Goal: Information Seeking & Learning: Find specific page/section

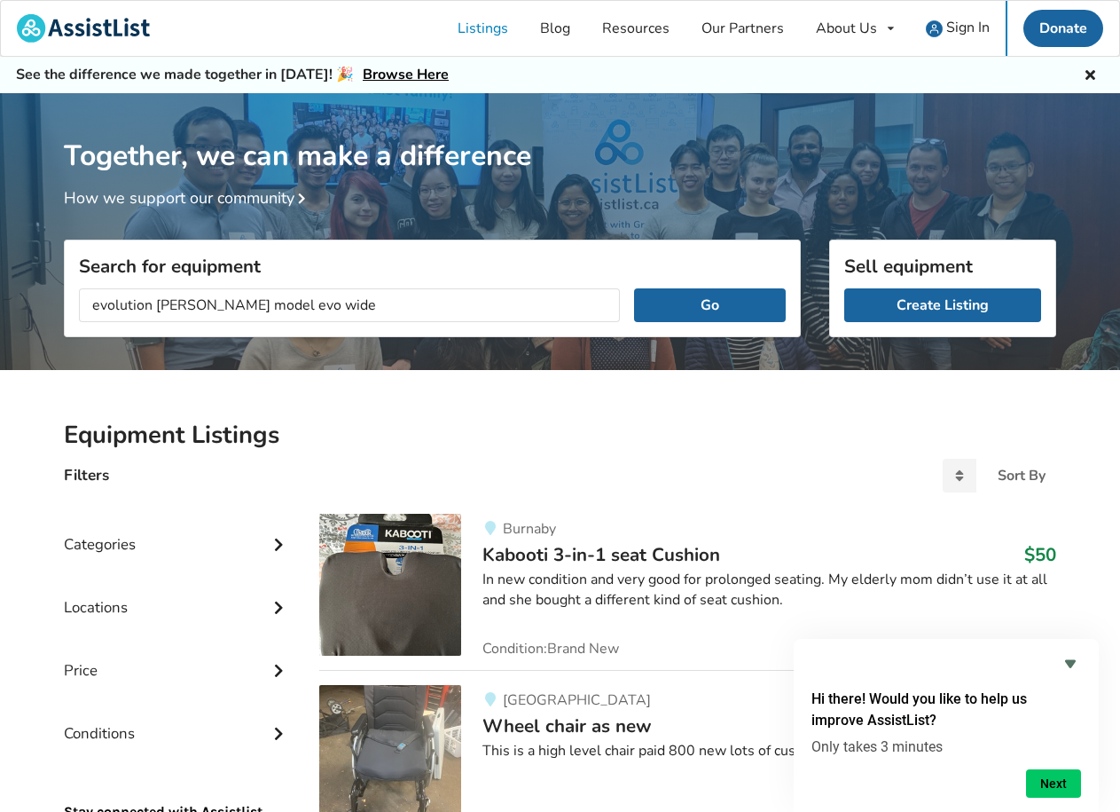
scroll to position [1, 0]
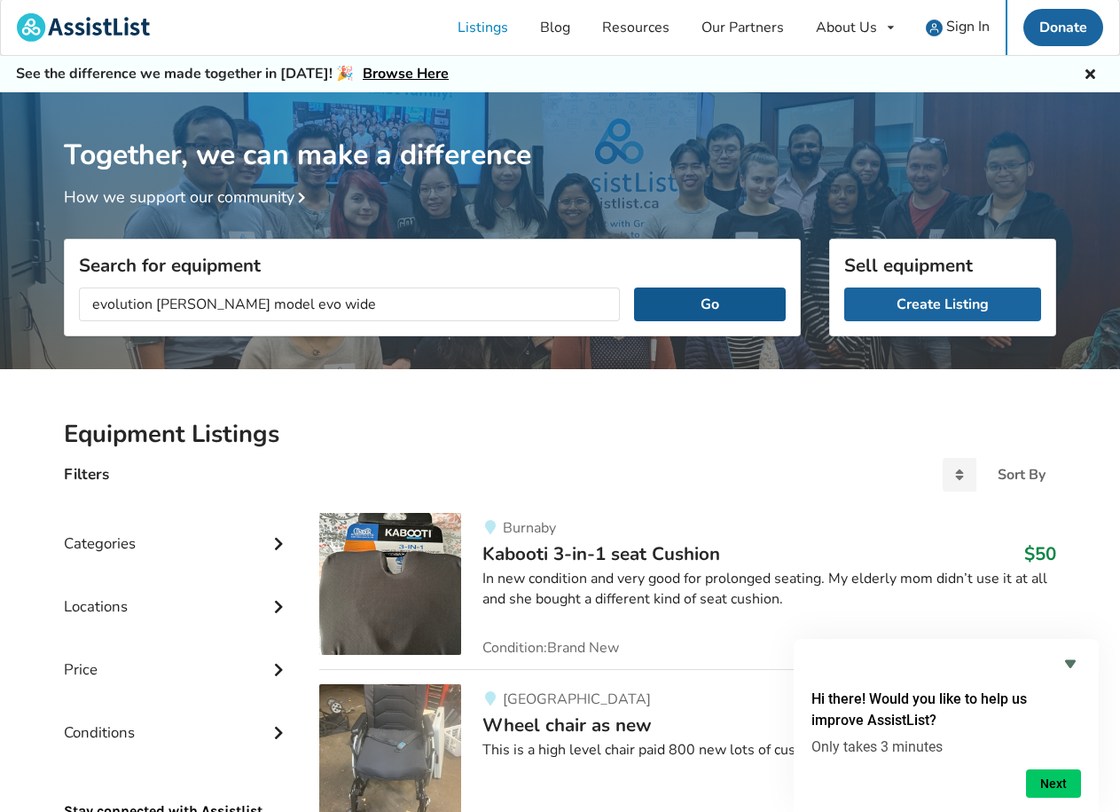
type input "evolution [PERSON_NAME] model evo wide"
click at [699, 308] on button "Go" at bounding box center [710, 304] width 152 height 34
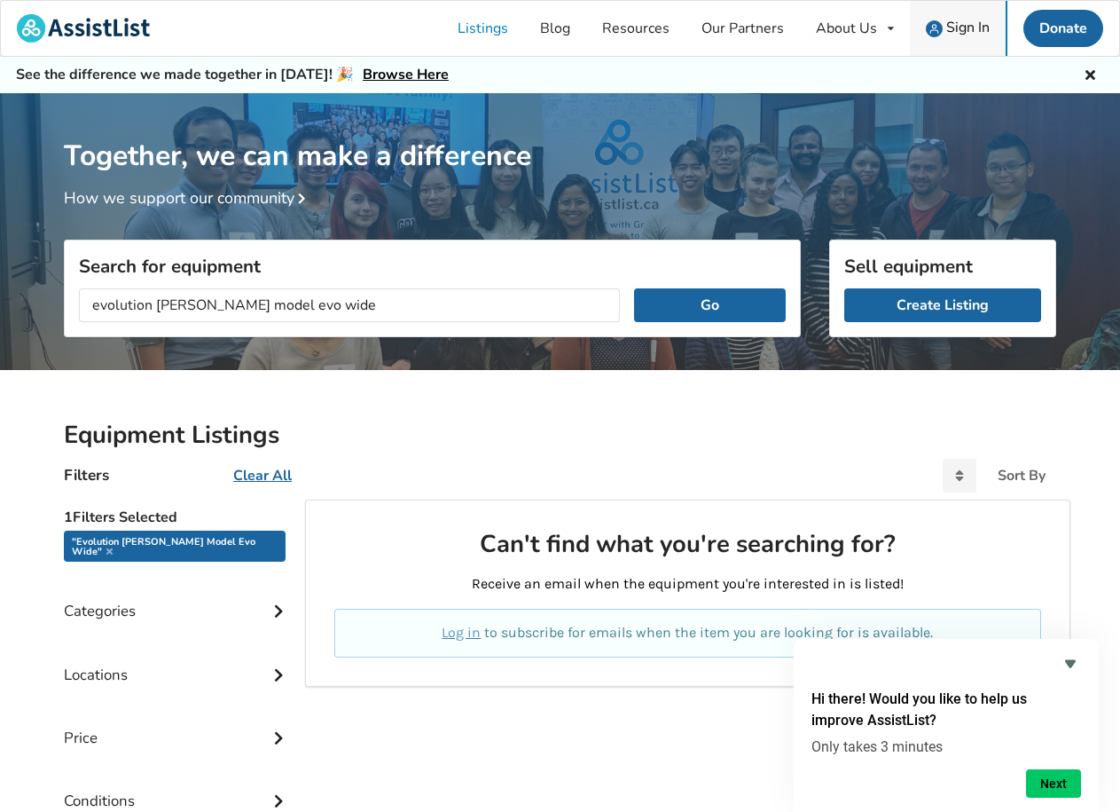
click at [967, 23] on span "Sign In" at bounding box center [967, 28] width 43 height 20
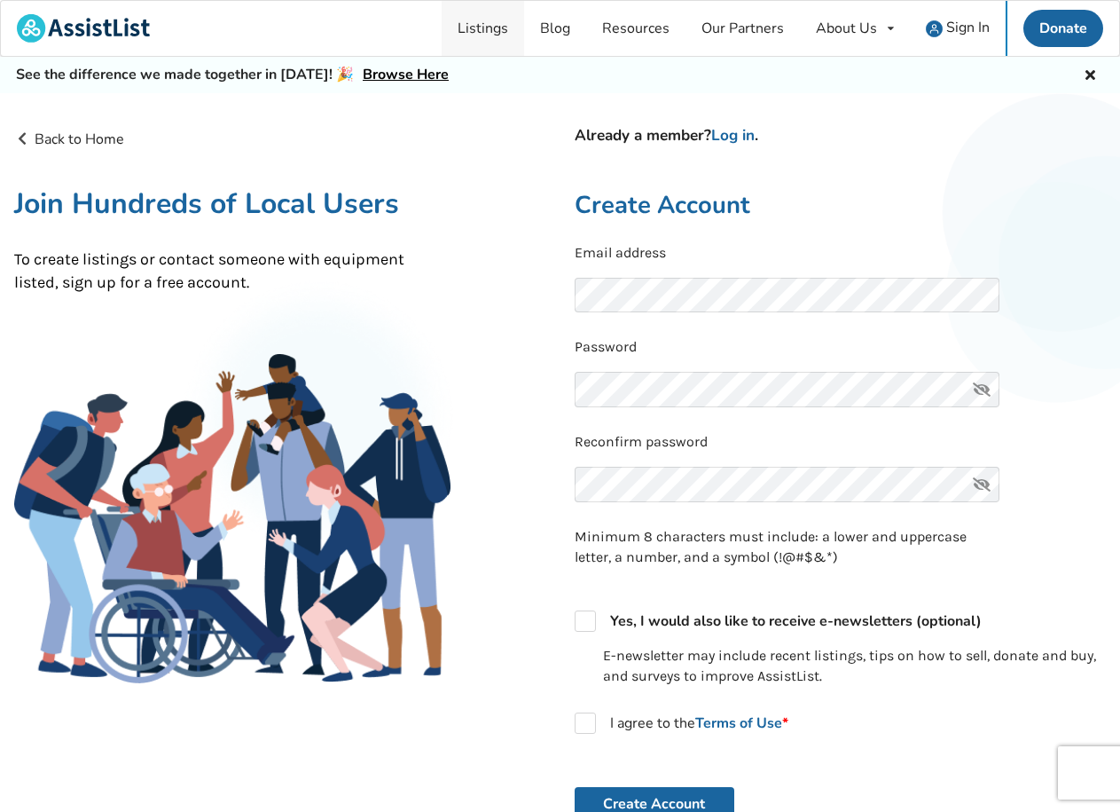
click at [487, 33] on link "Listings" at bounding box center [483, 28] width 82 height 55
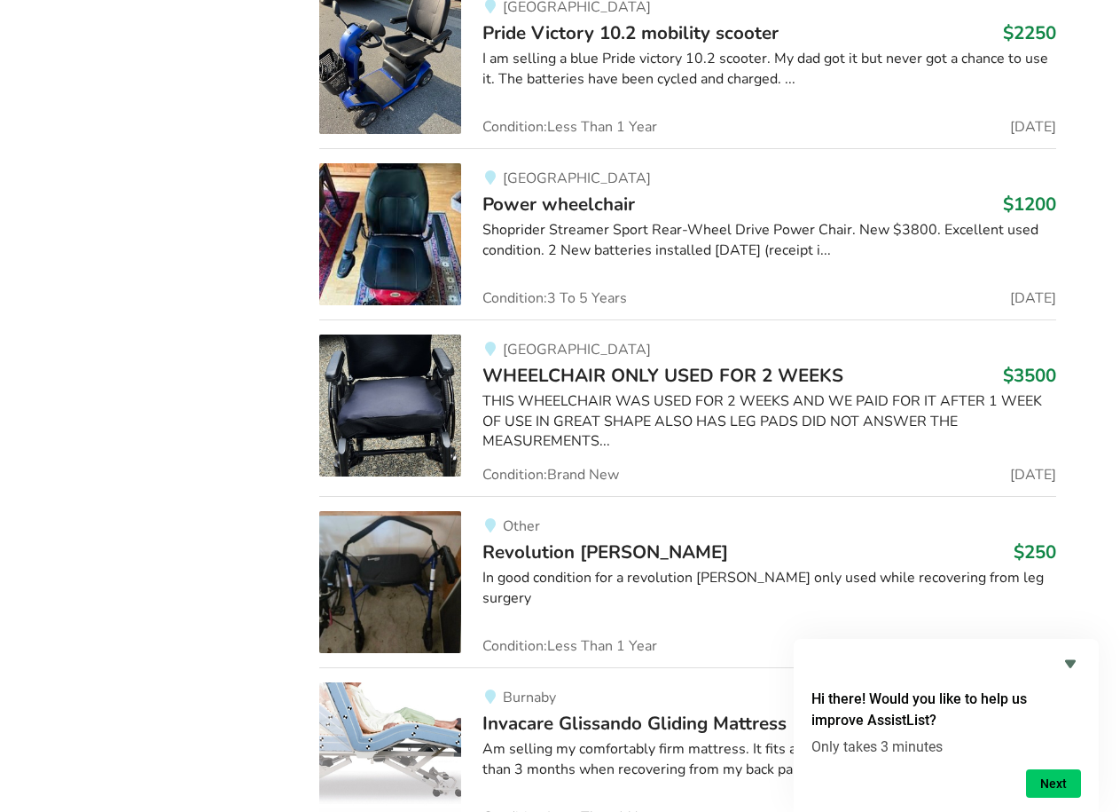
scroll to position [7284, 0]
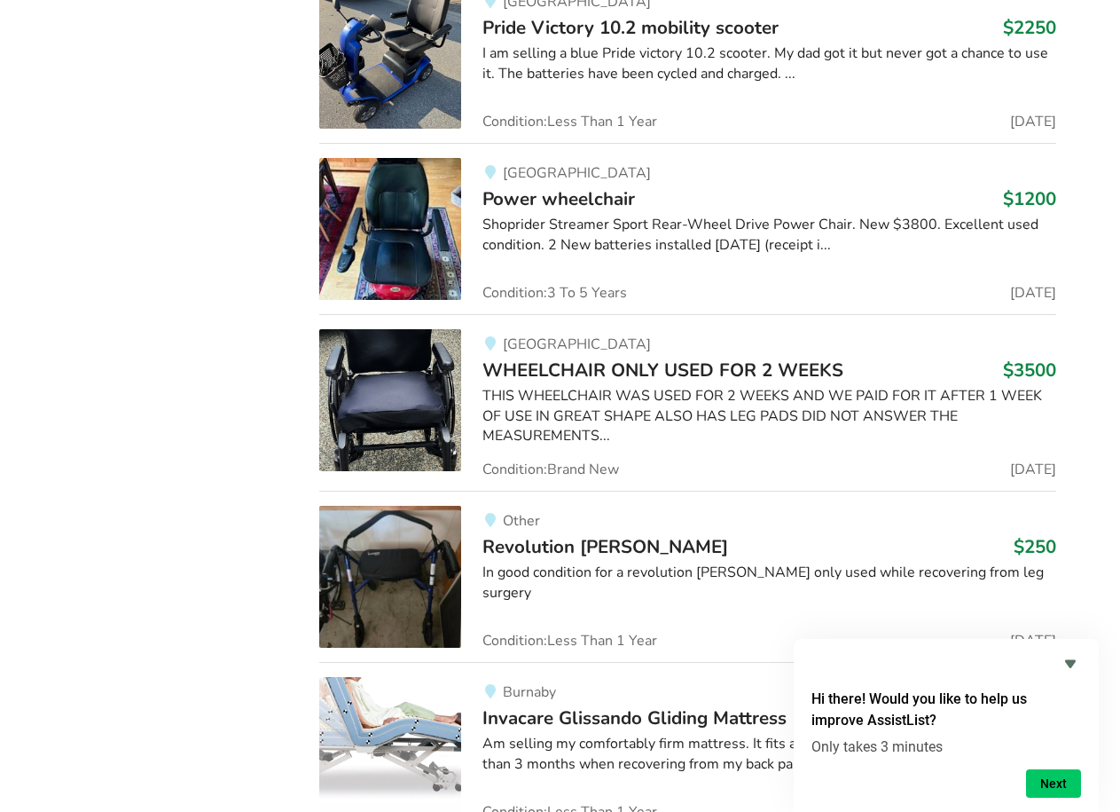
click at [433, 558] on img at bounding box center [390, 577] width 142 height 142
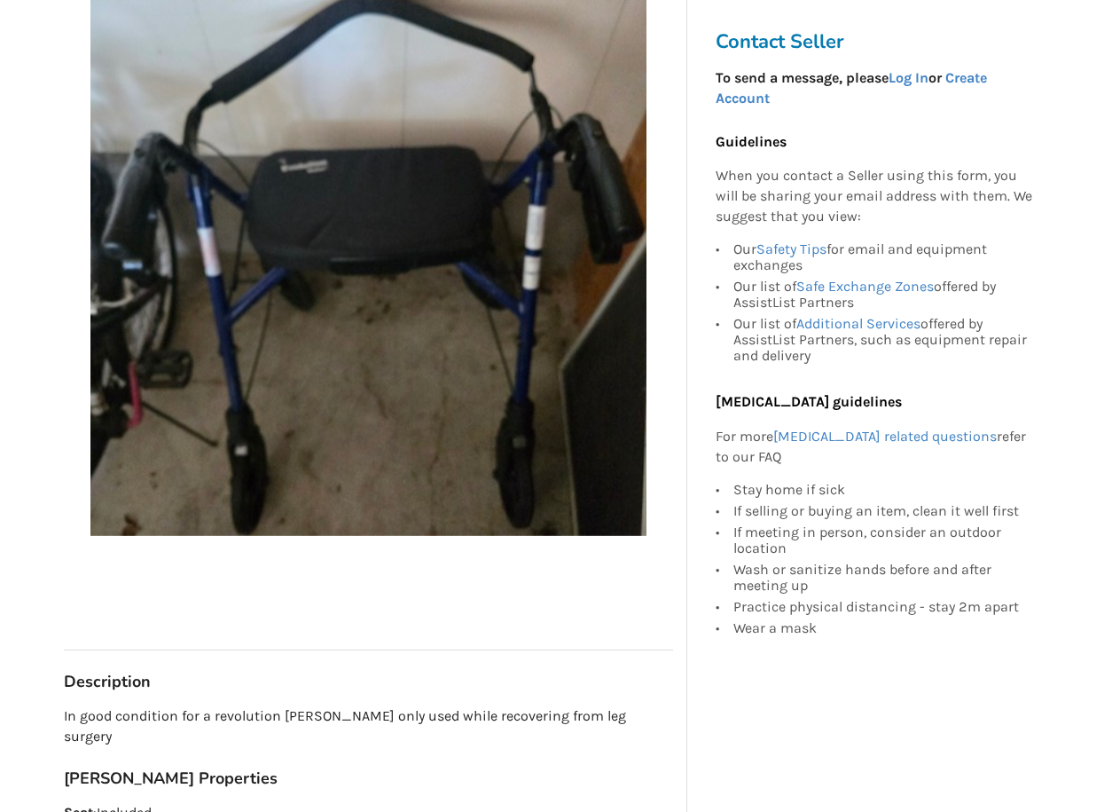
scroll to position [345, 0]
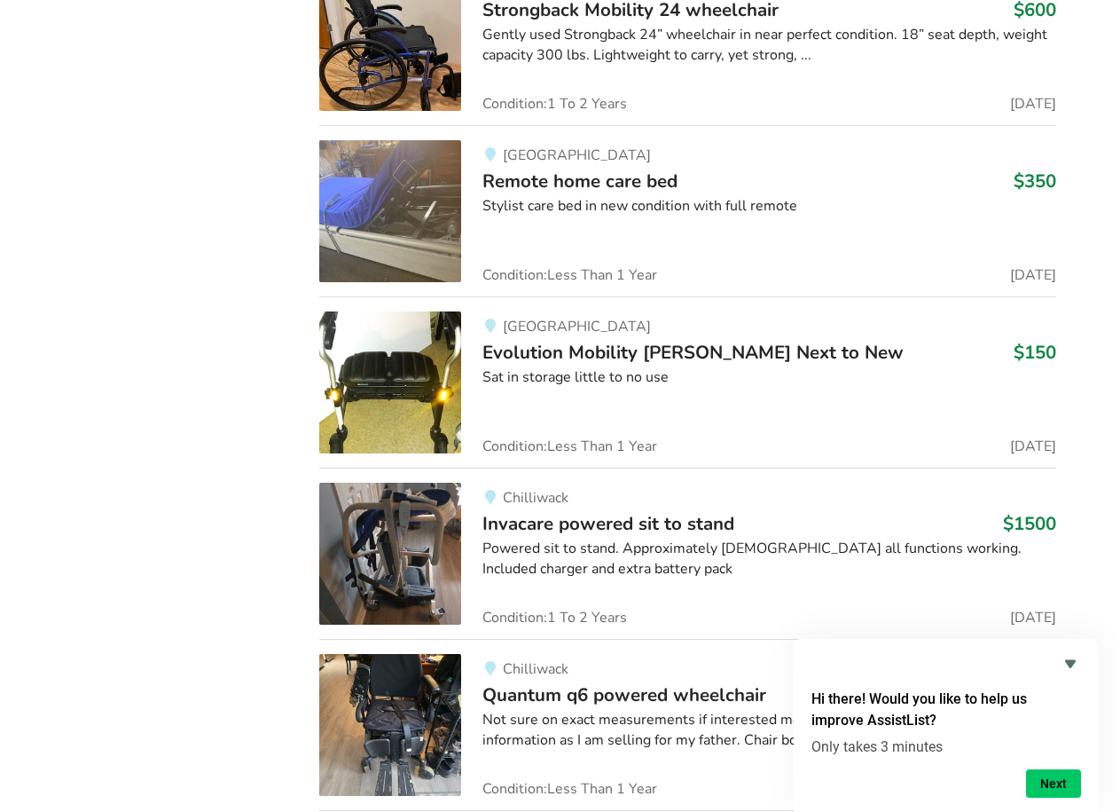
scroll to position [11955, 0]
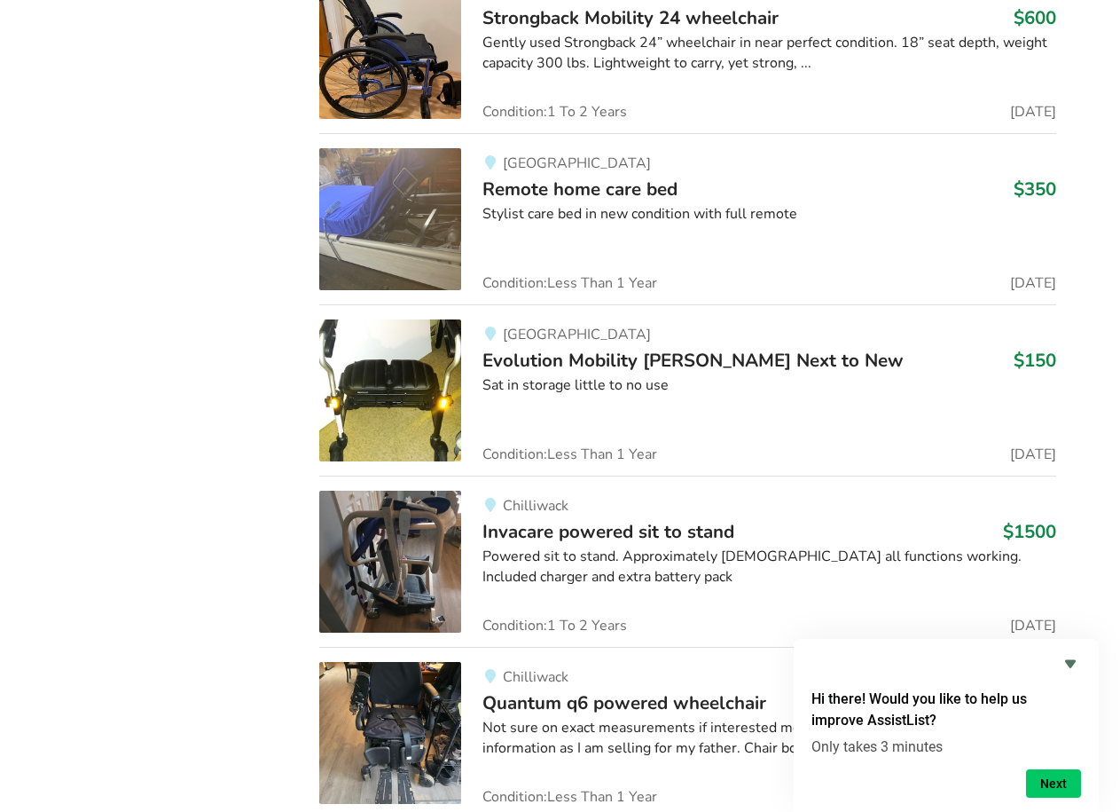
click at [397, 347] on img at bounding box center [390, 390] width 142 height 142
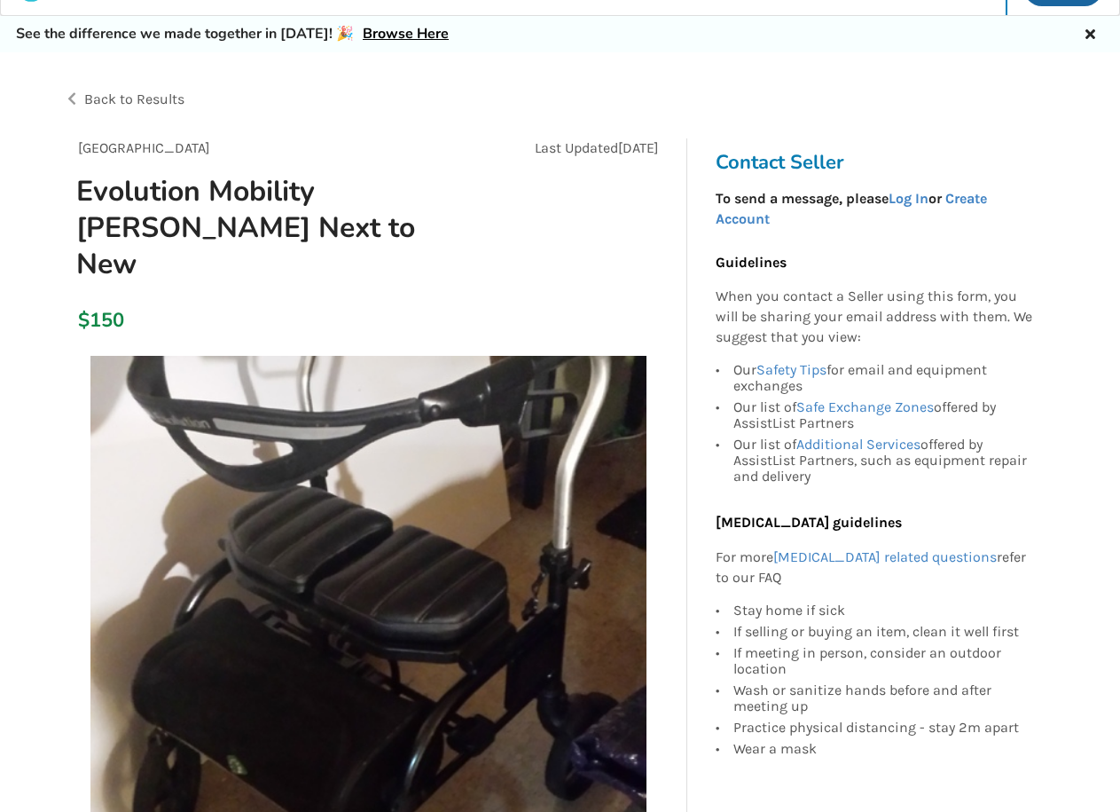
scroll to position [42, 0]
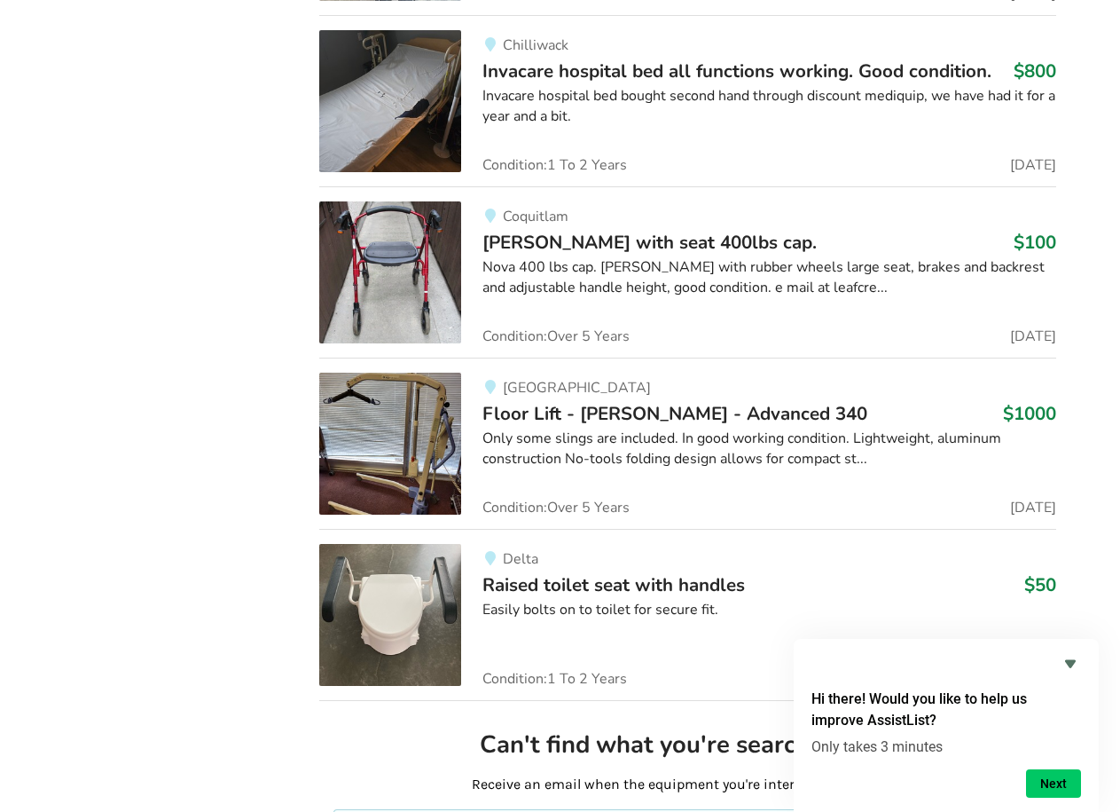
scroll to position [12806, 0]
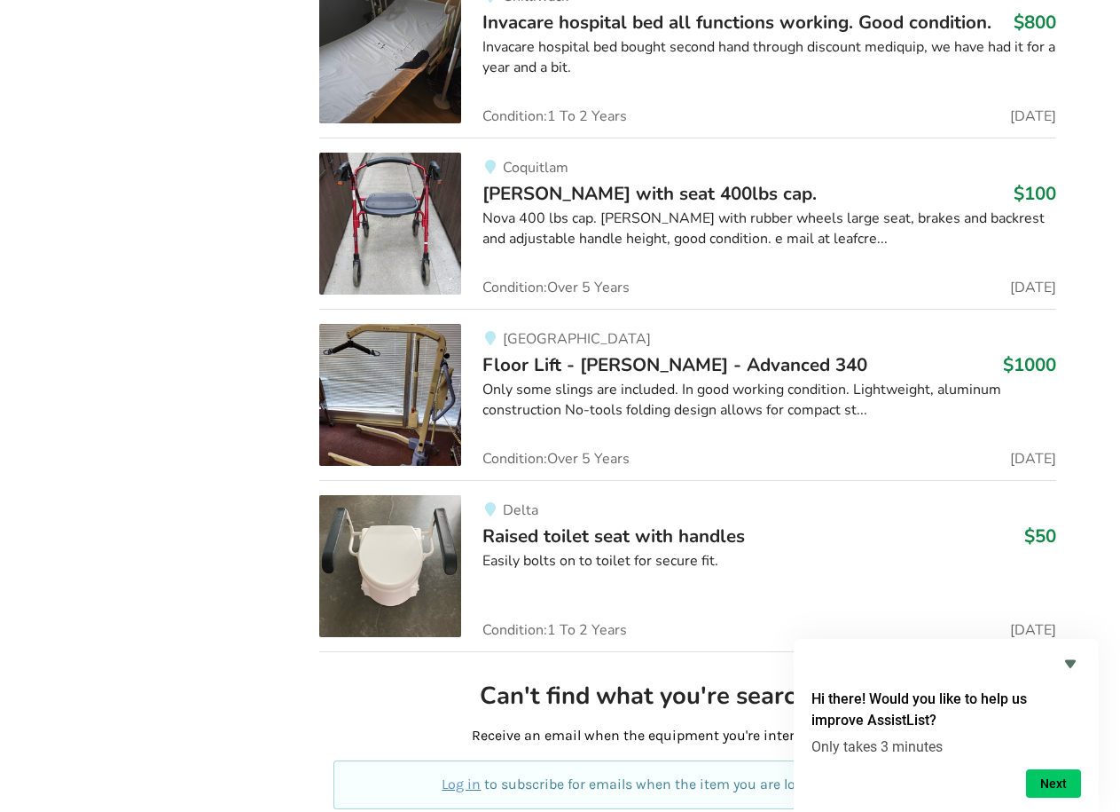
click at [381, 200] on img at bounding box center [390, 224] width 142 height 142
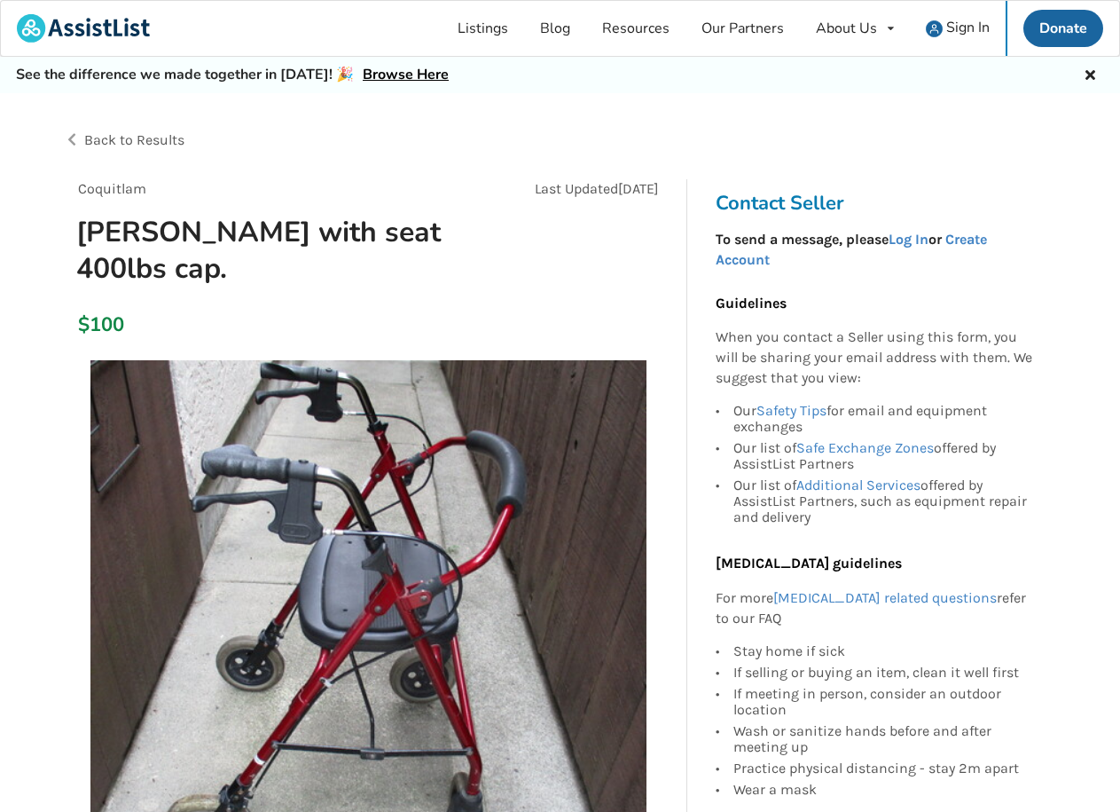
click at [377, 200] on div "Coquitlam Last Updated [DATE] [PERSON_NAME] with seat 400lbs cap." at bounding box center [368, 240] width 609 height 122
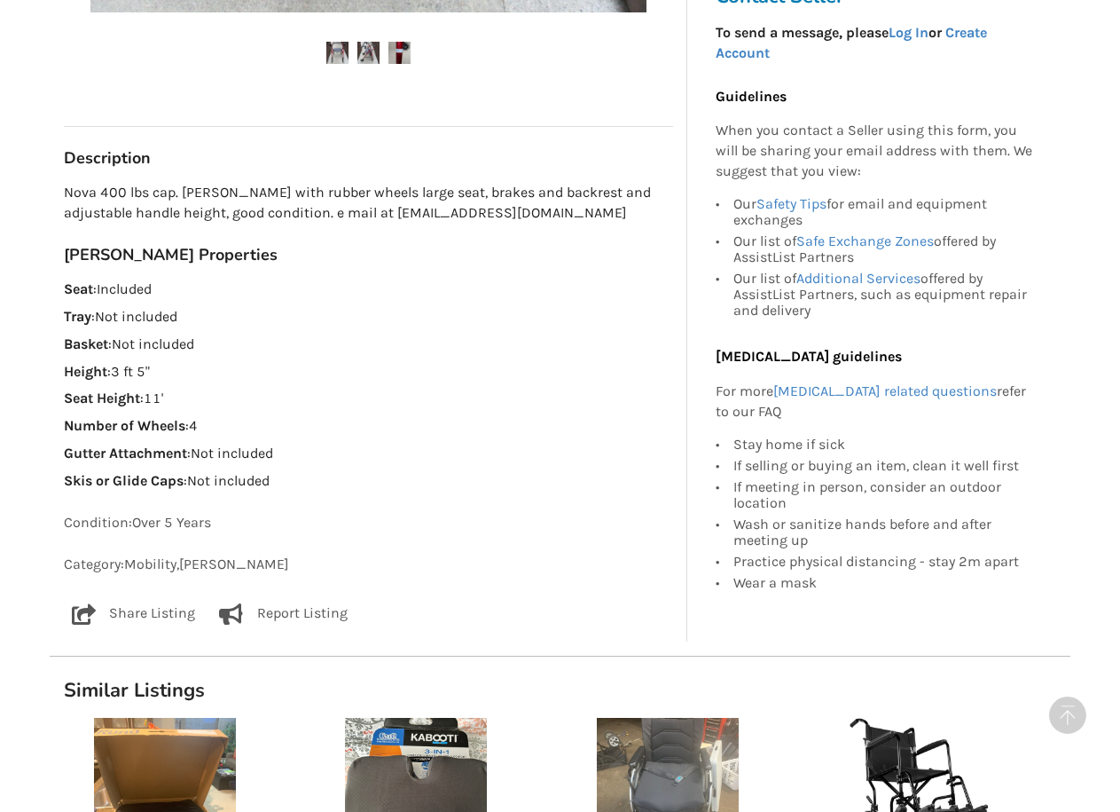
scroll to position [905, 0]
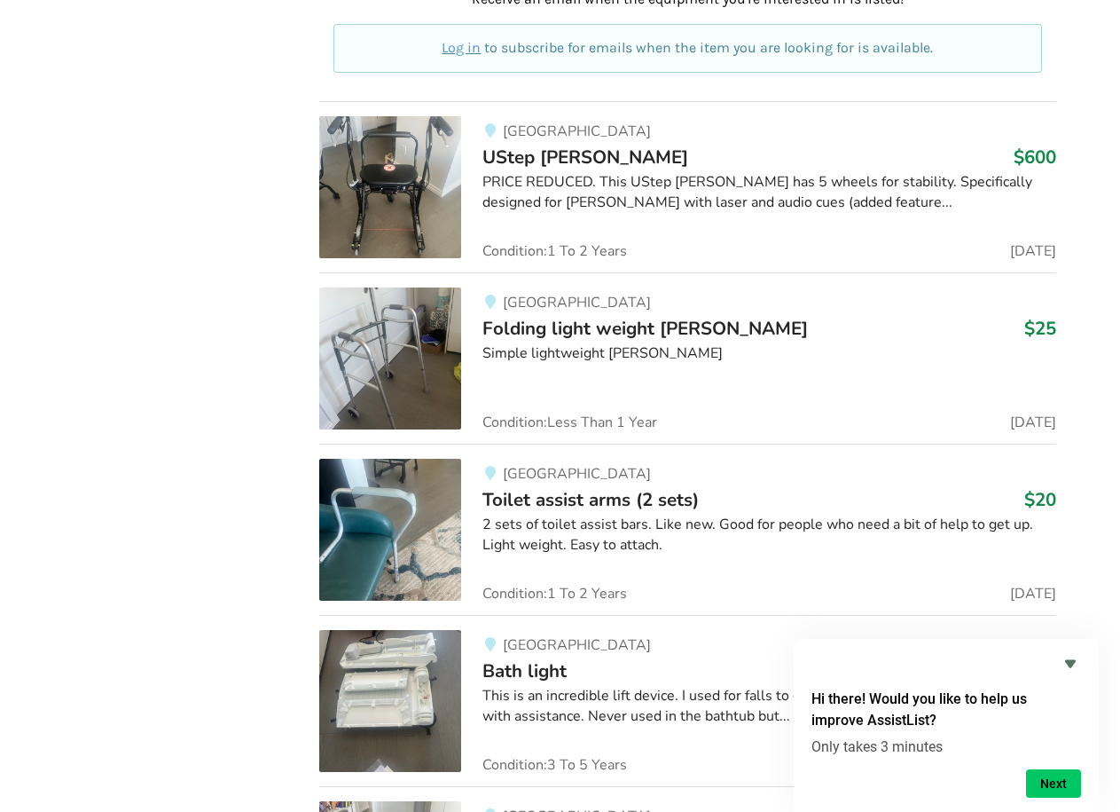
scroll to position [13510, 0]
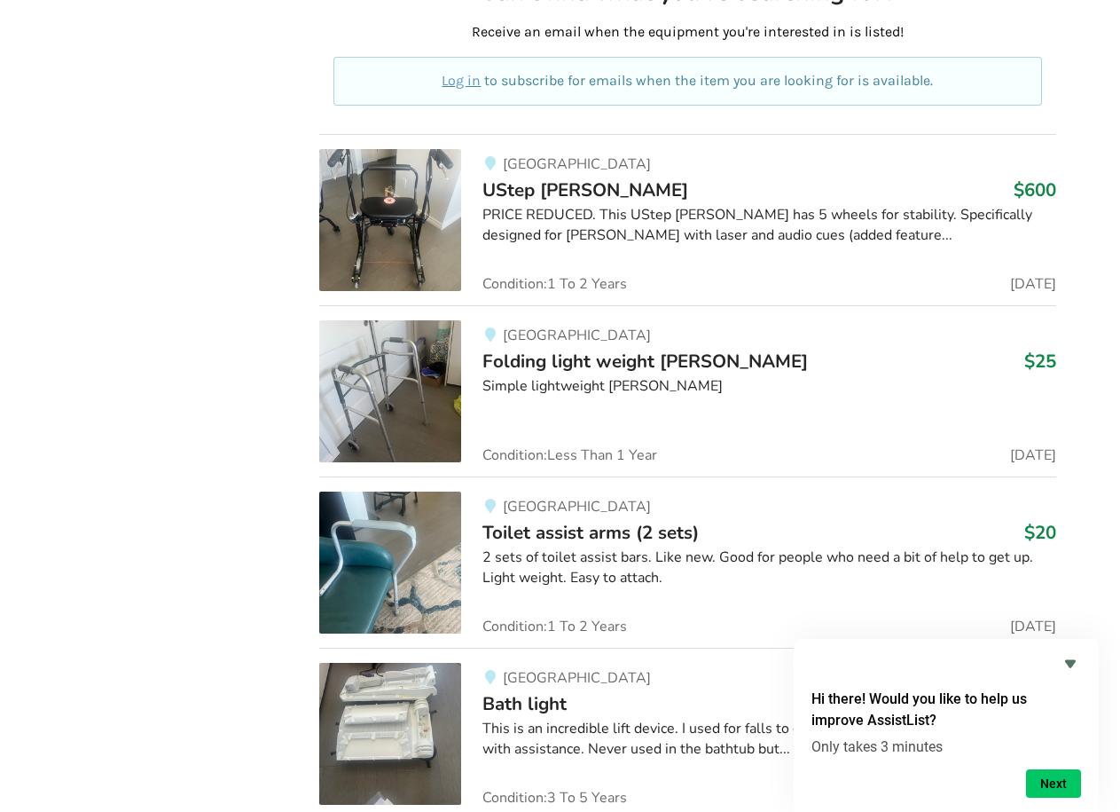
click at [419, 209] on img at bounding box center [390, 220] width 142 height 142
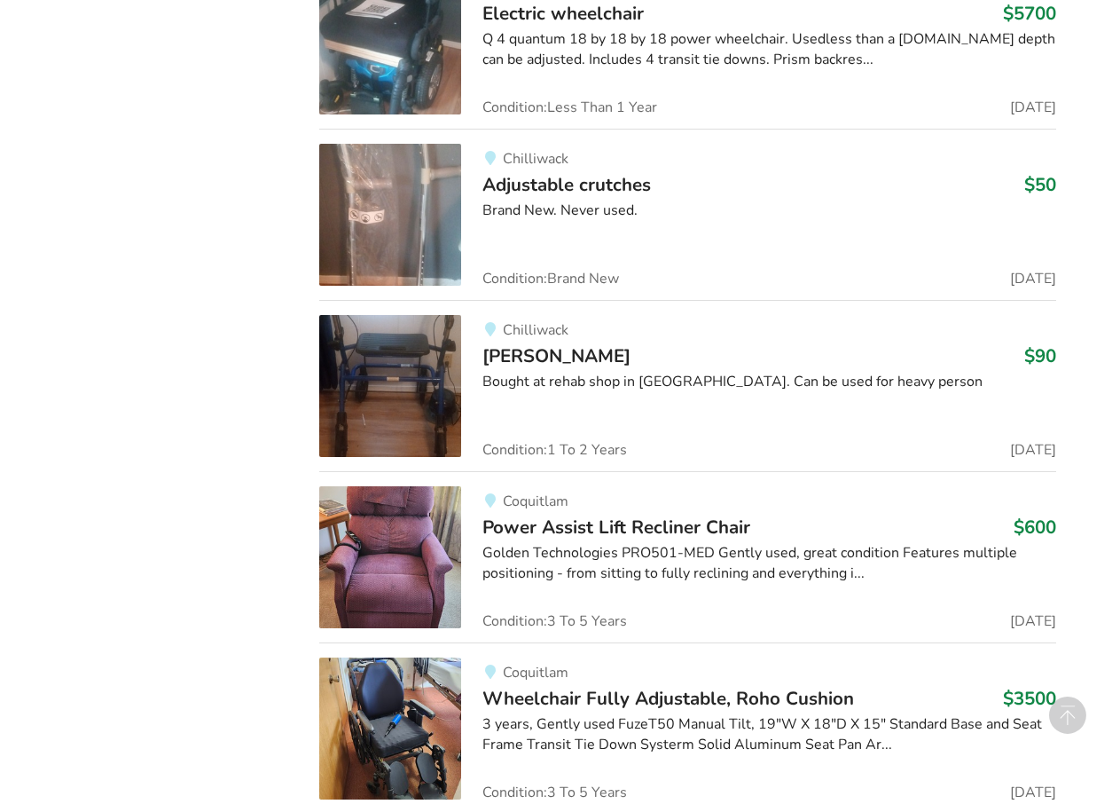
scroll to position [8358, 0]
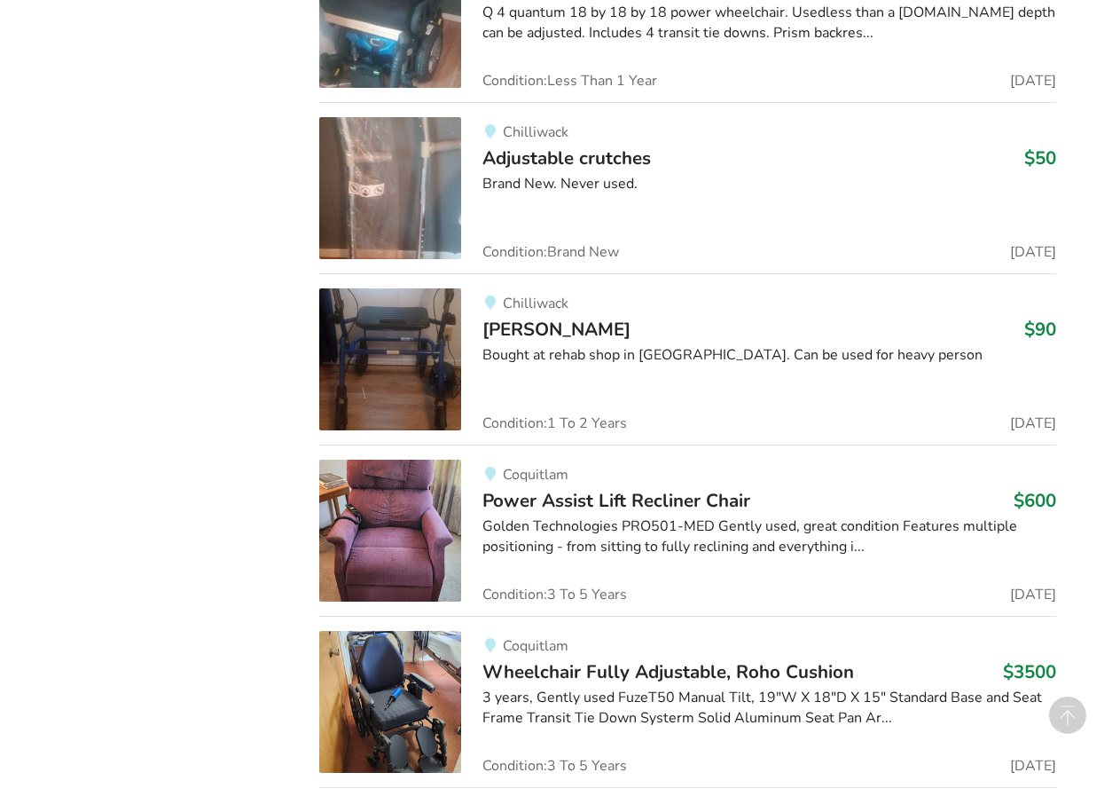
click at [393, 326] on img at bounding box center [390, 359] width 142 height 142
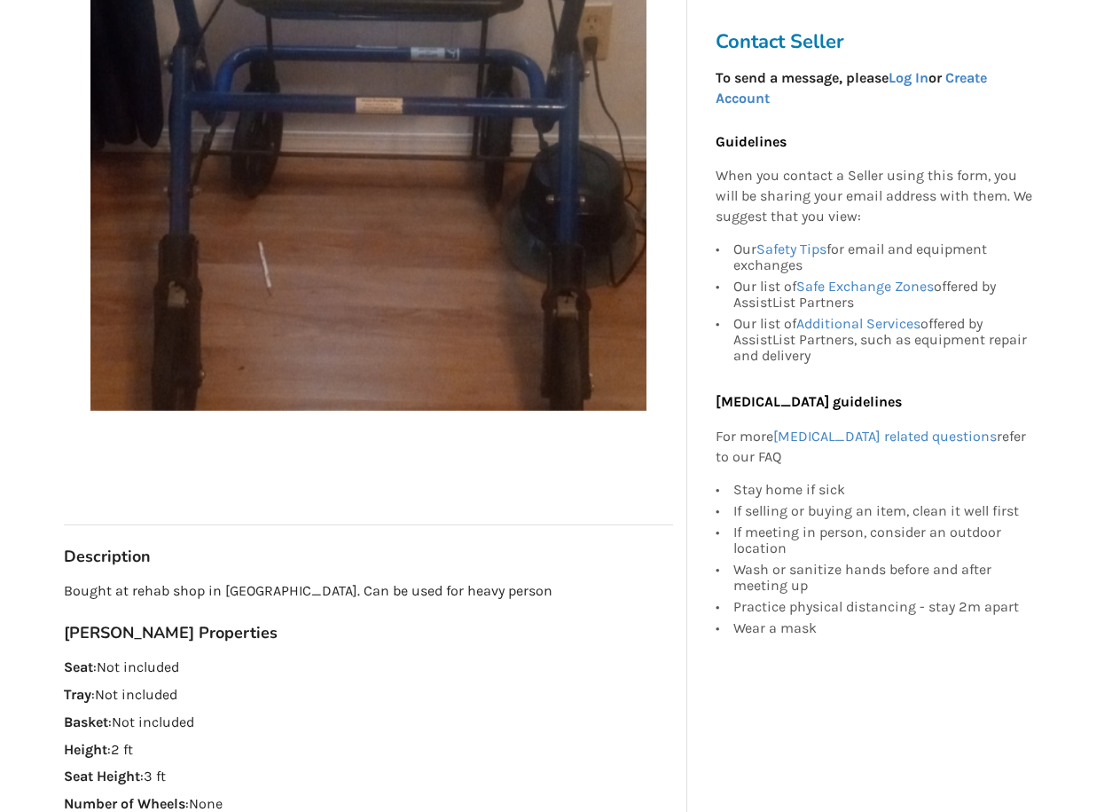
scroll to position [468, 0]
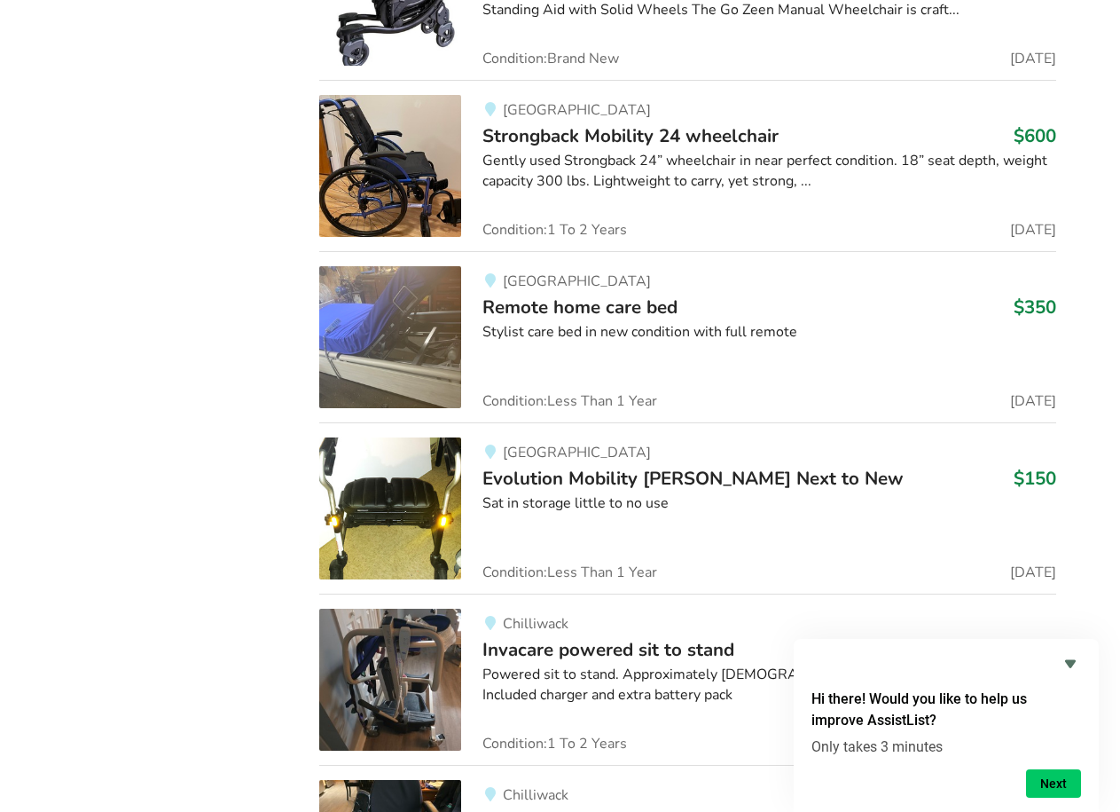
scroll to position [11844, 0]
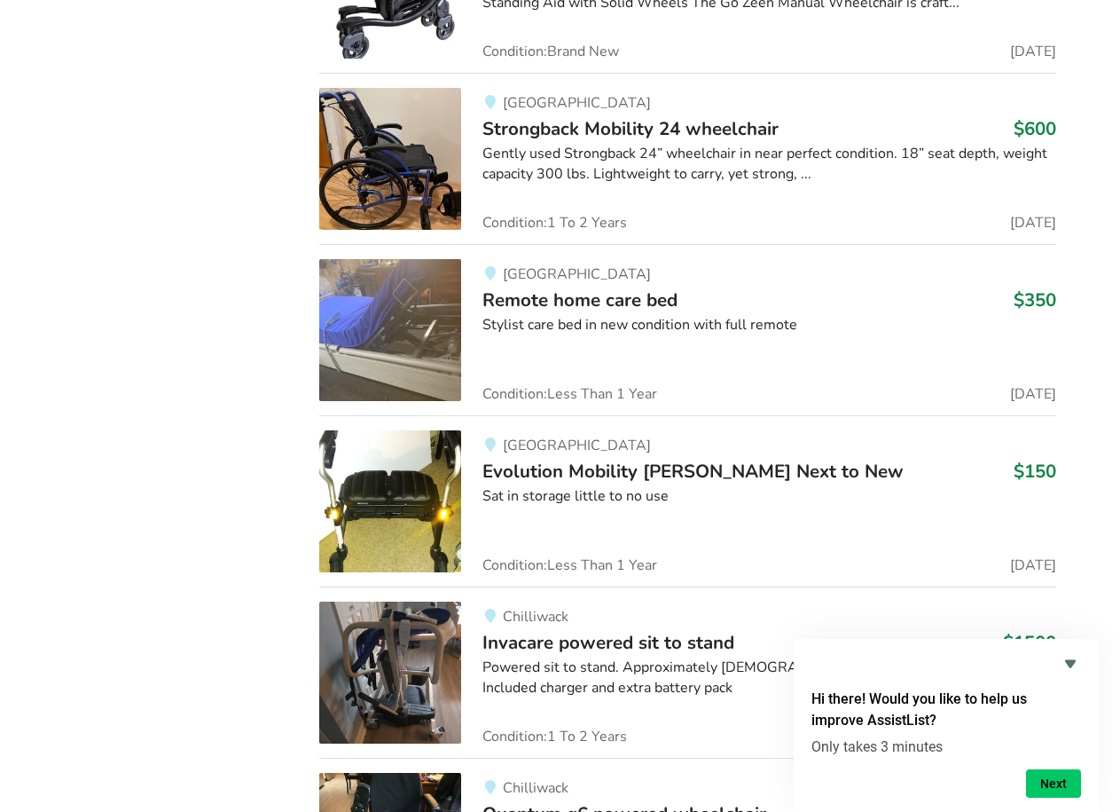
click at [401, 505] on img at bounding box center [390, 501] width 142 height 142
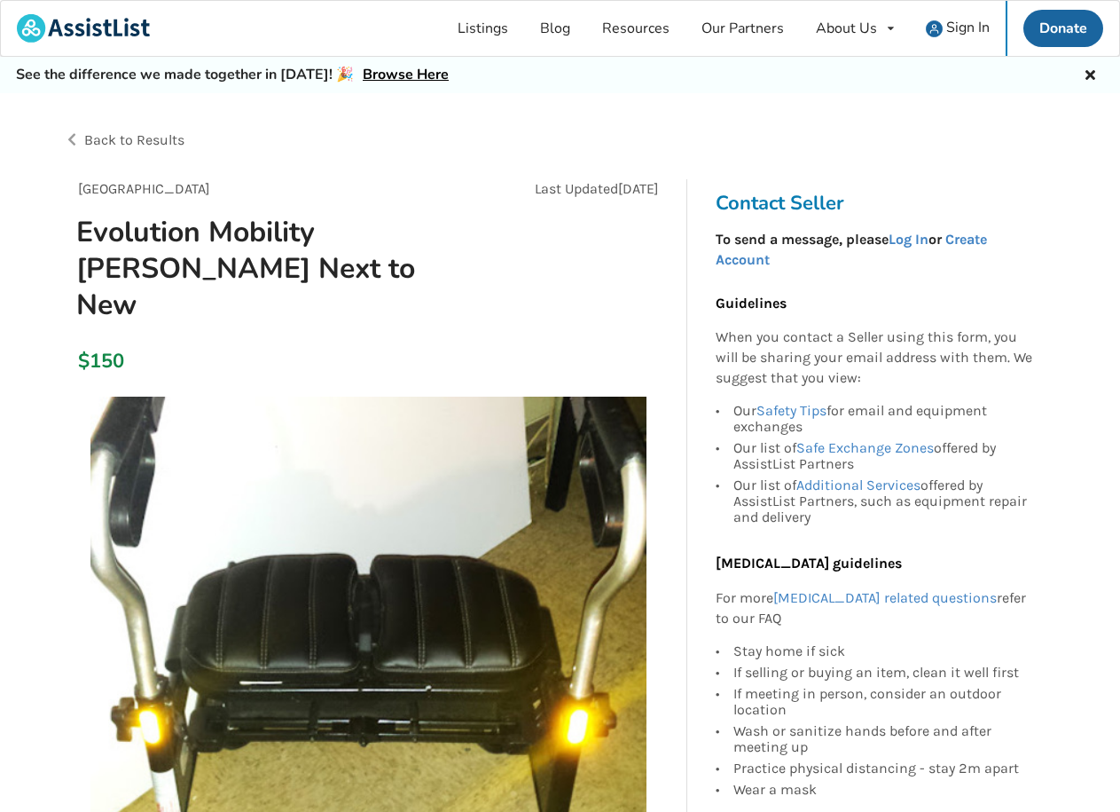
drag, startPoint x: 1083, startPoint y: 284, endPoint x: 1111, endPoint y: 271, distance: 30.5
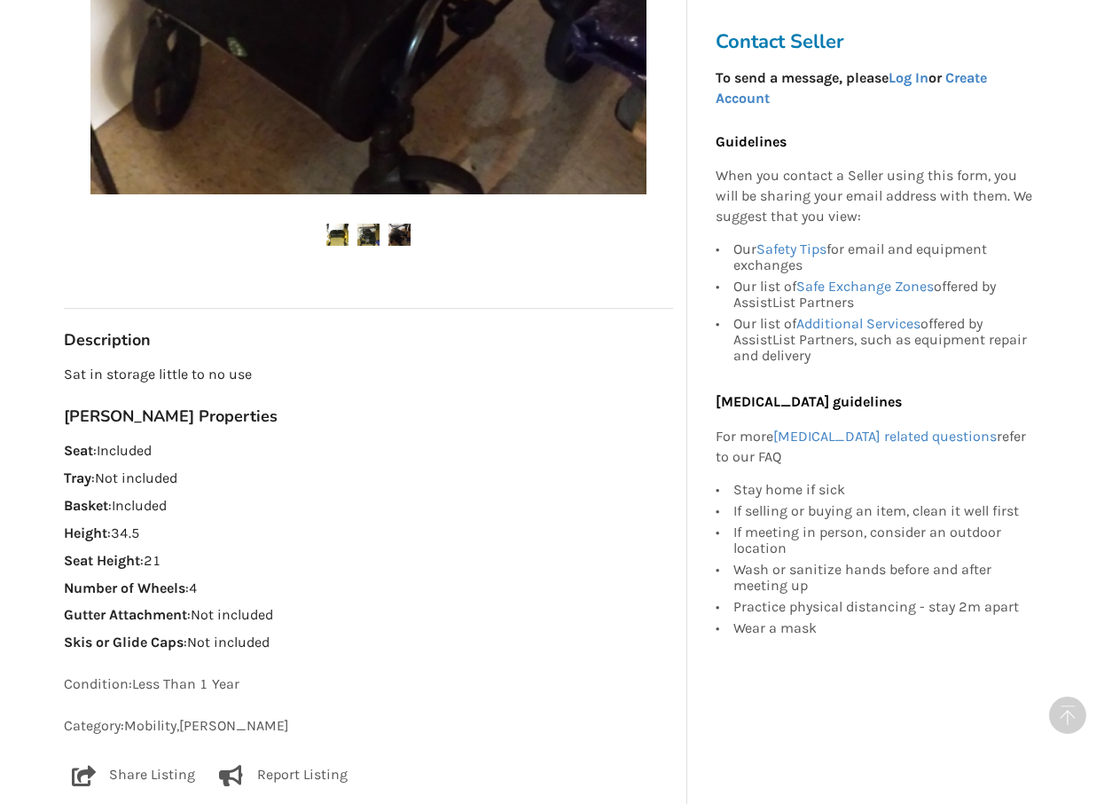
scroll to position [757, 0]
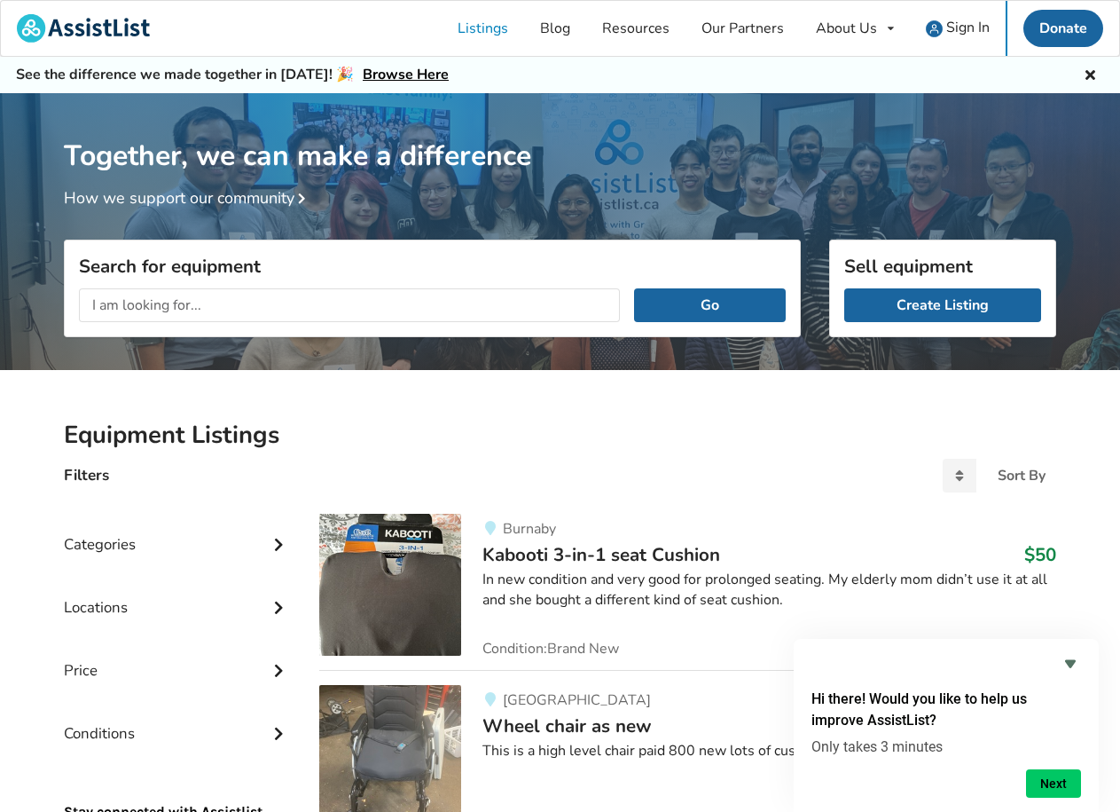
click at [279, 546] on icon at bounding box center [279, 542] width 18 height 15
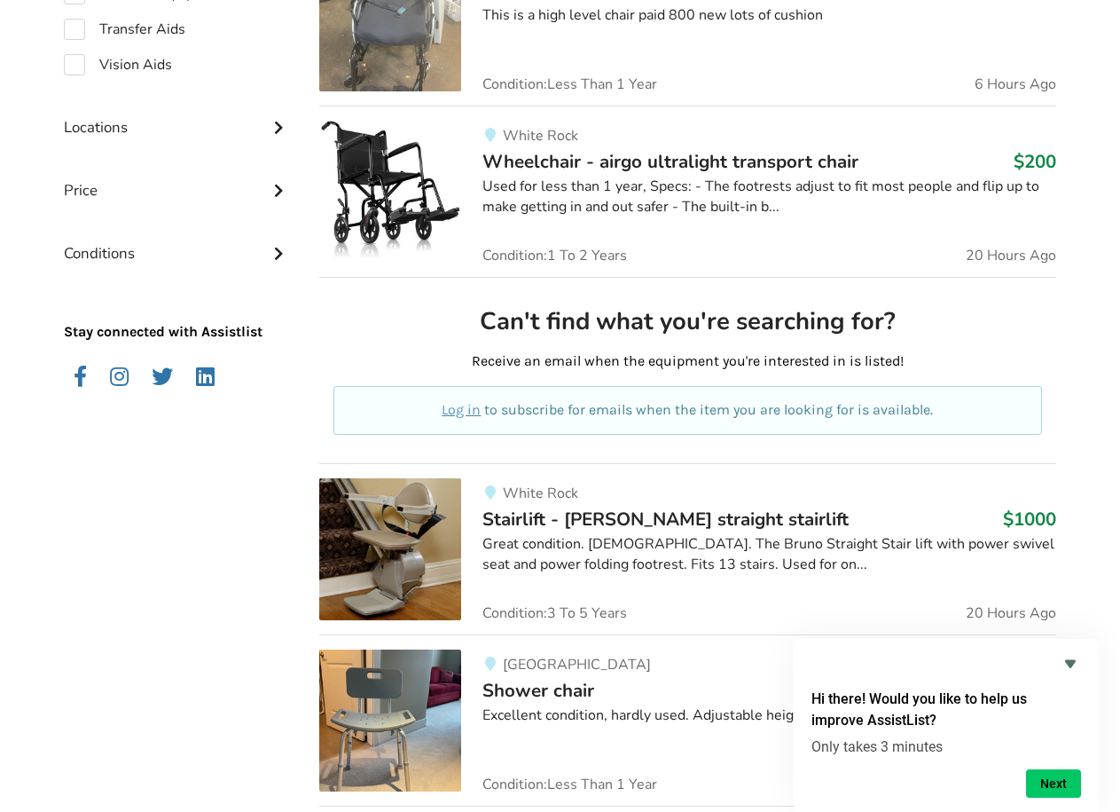
scroll to position [744, 0]
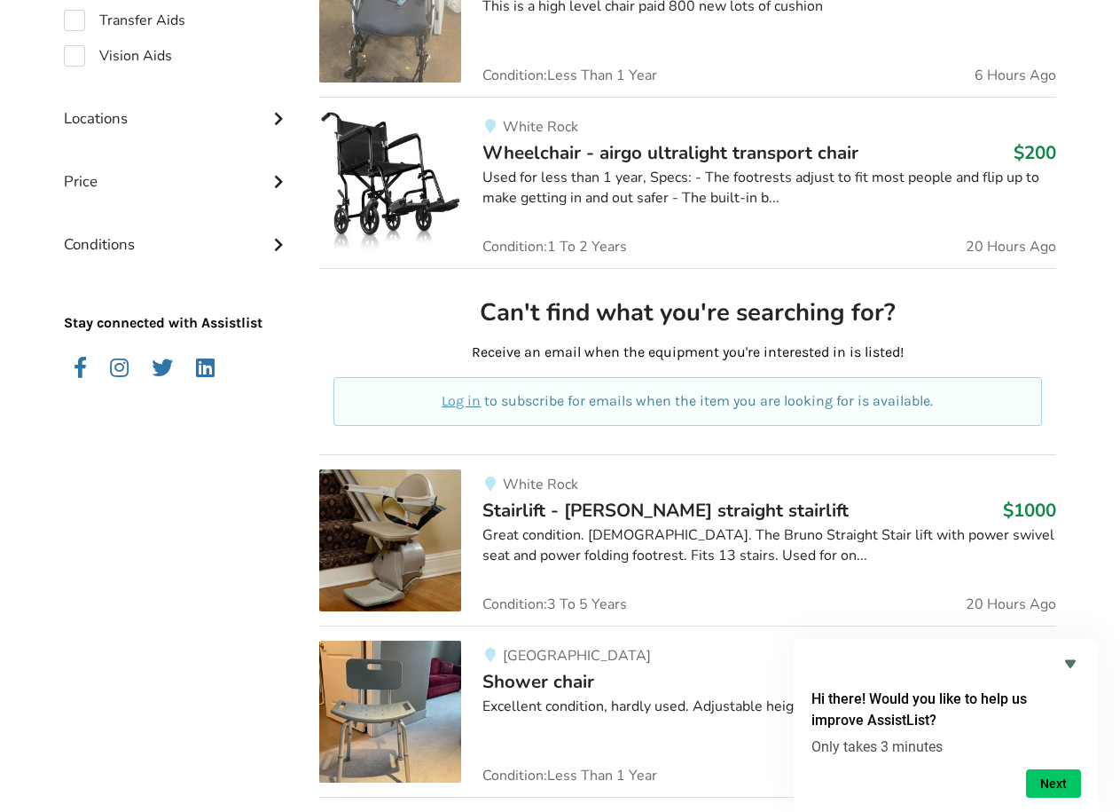
click at [288, 119] on div "Locations" at bounding box center [177, 105] width 227 height 63
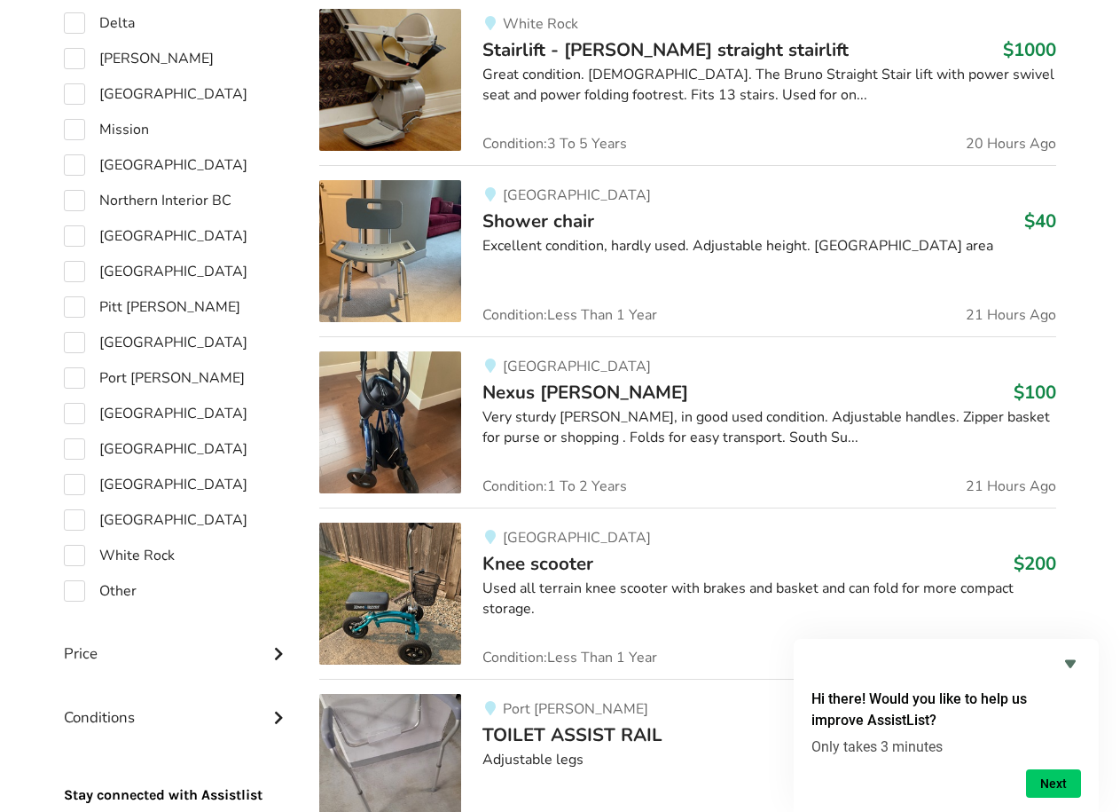
scroll to position [1213, 0]
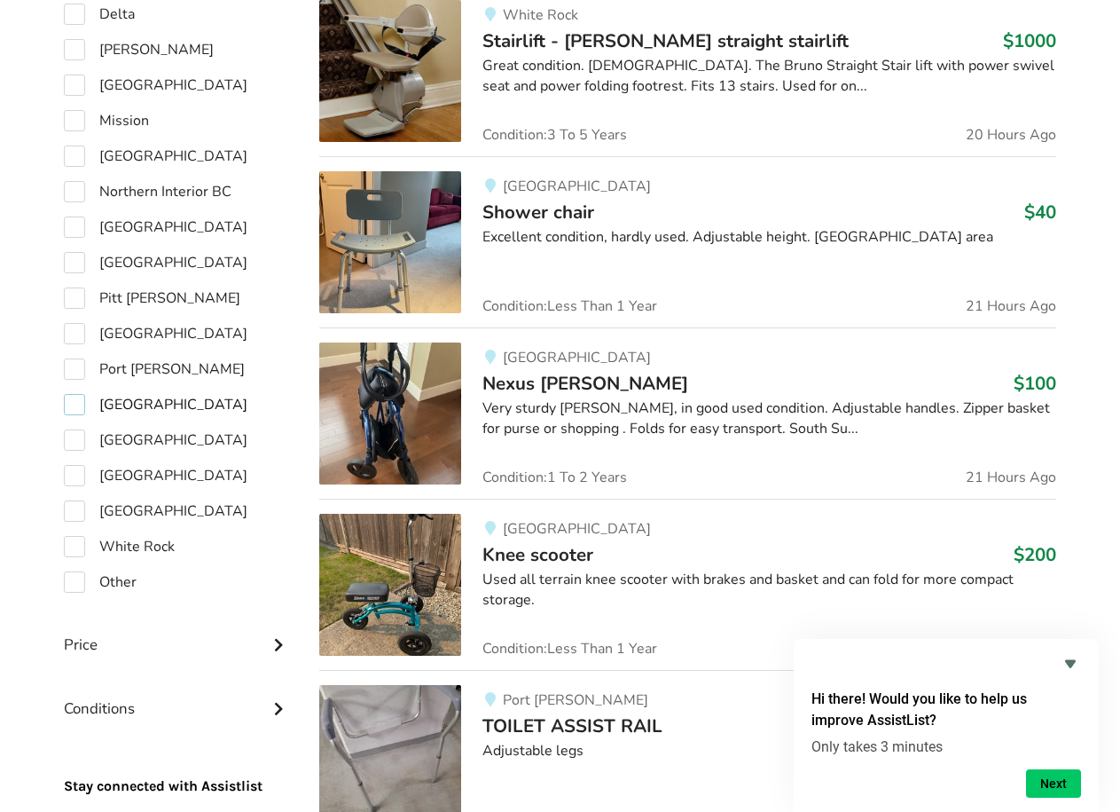
click at [131, 405] on label "[GEOGRAPHIC_DATA]" at bounding box center [156, 404] width 184 height 21
checkbox input "true"
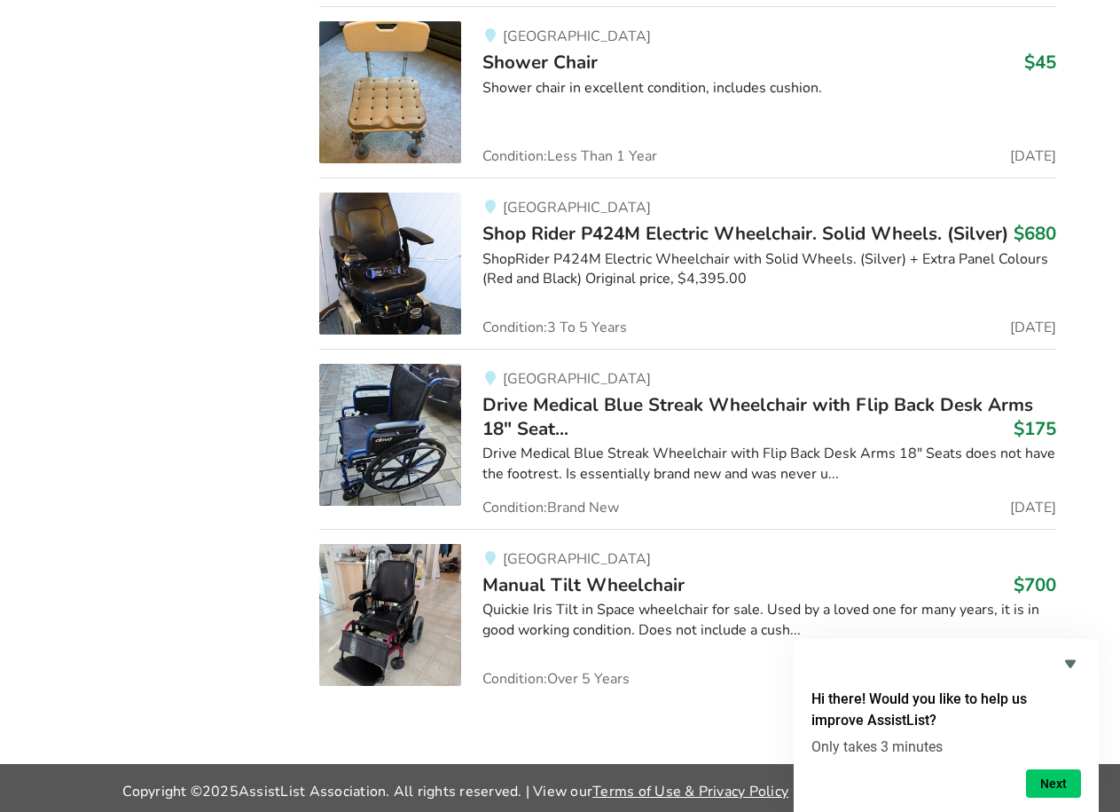
scroll to position [4115, 0]
